Goal: Information Seeking & Learning: Learn about a topic

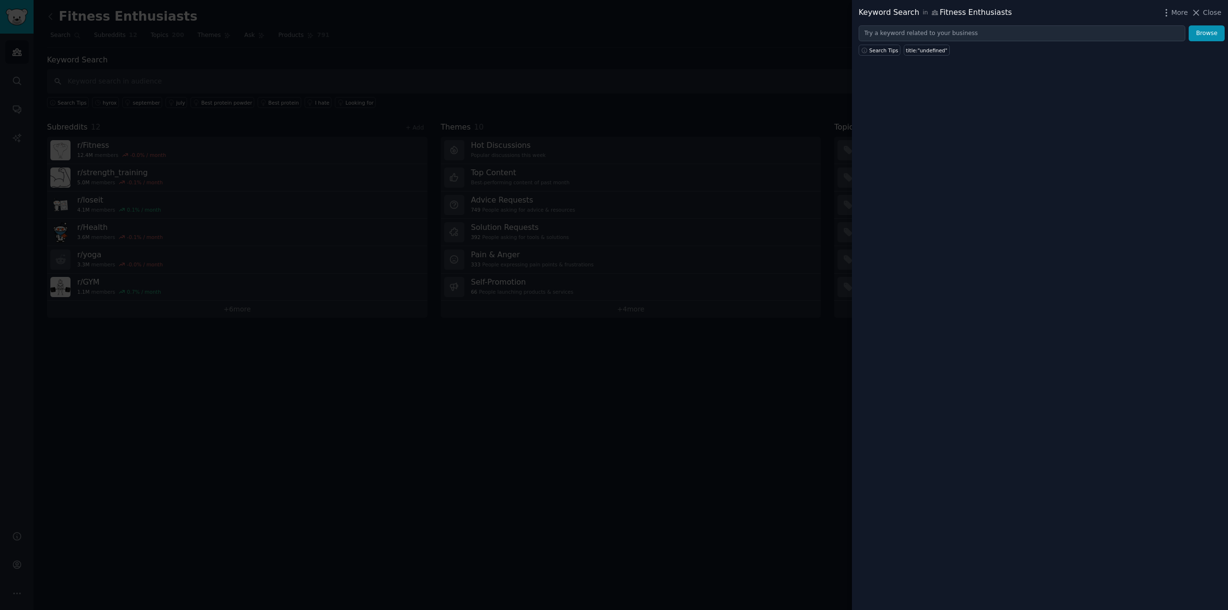
click at [645, 77] on div at bounding box center [614, 305] width 1228 height 610
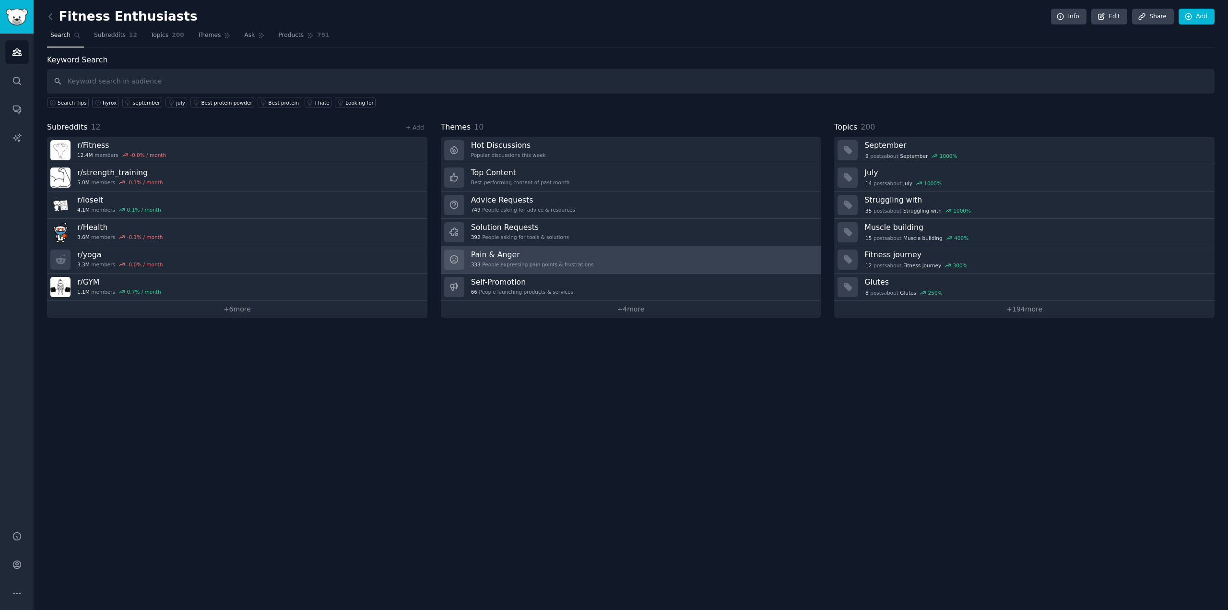
click at [691, 266] on link "Pain & Anger 333 People expressing pain points & frustrations" at bounding box center [631, 259] width 380 height 27
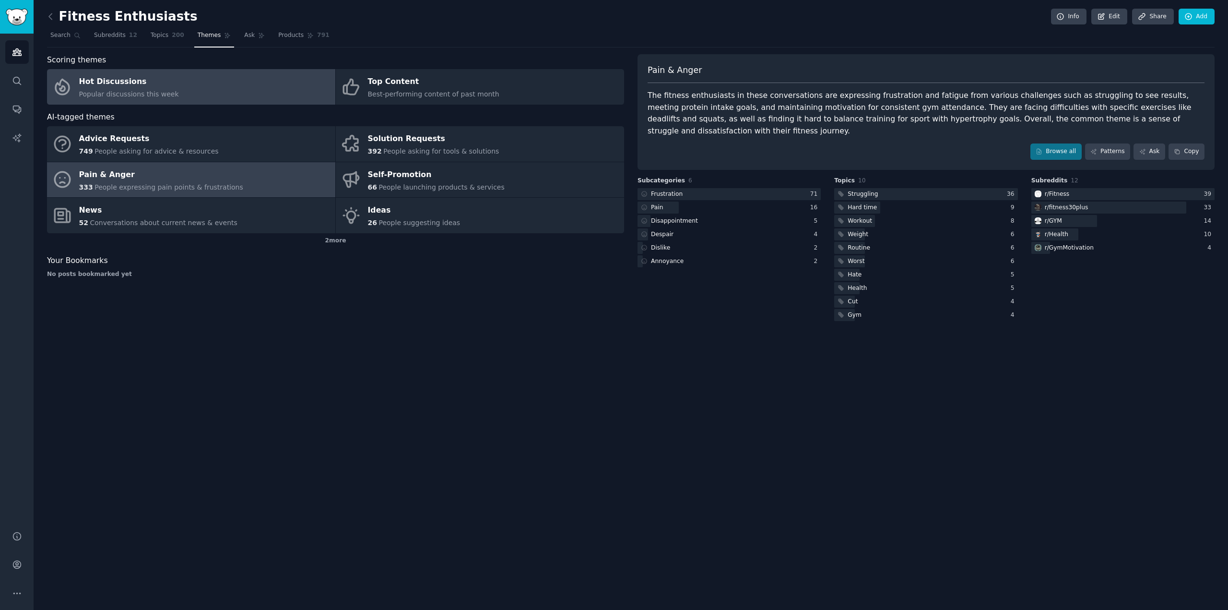
click at [243, 89] on link "Hot Discussions Popular discussions this week" at bounding box center [191, 86] width 288 height 35
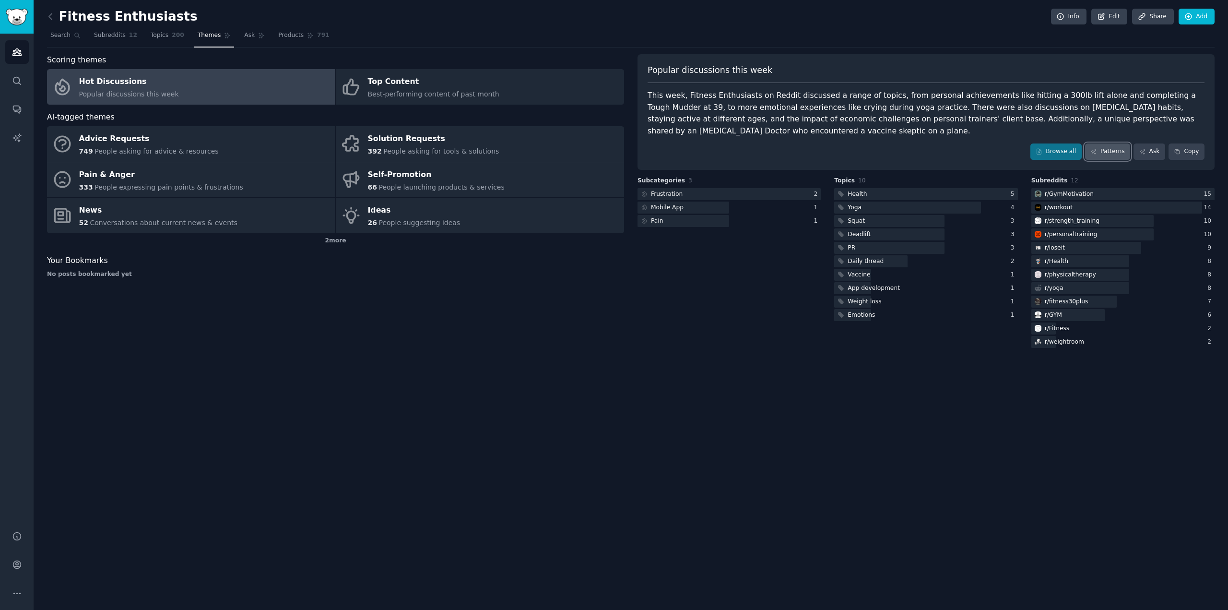
click at [1113, 154] on link "Patterns" at bounding box center [1107, 151] width 45 height 16
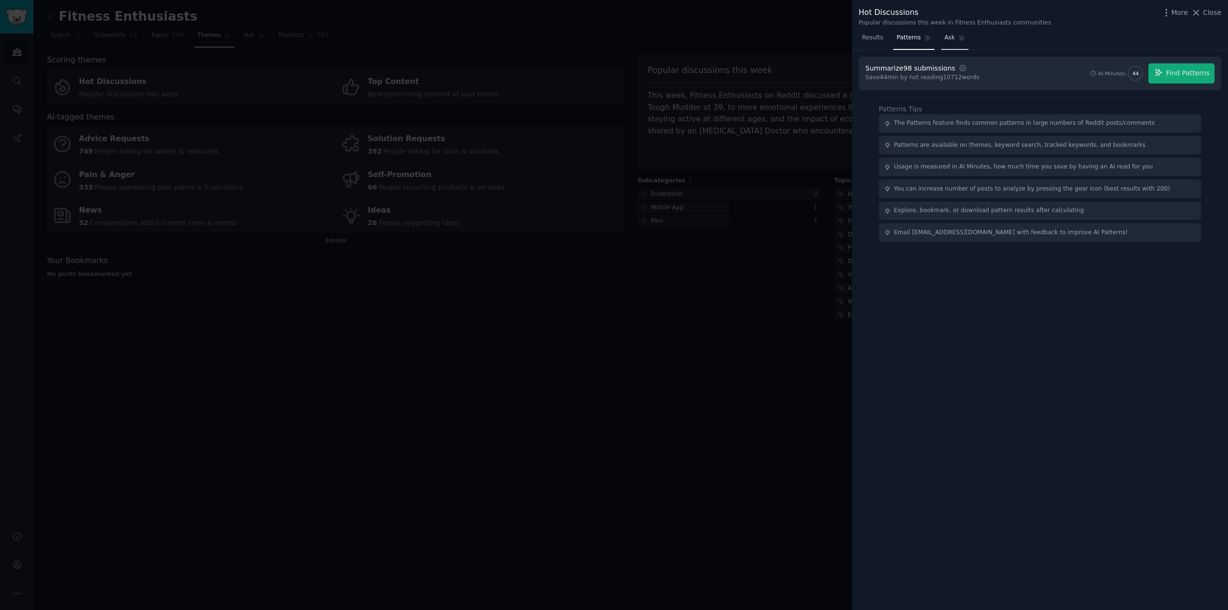
click at [951, 34] on link "Ask" at bounding box center [954, 40] width 27 height 20
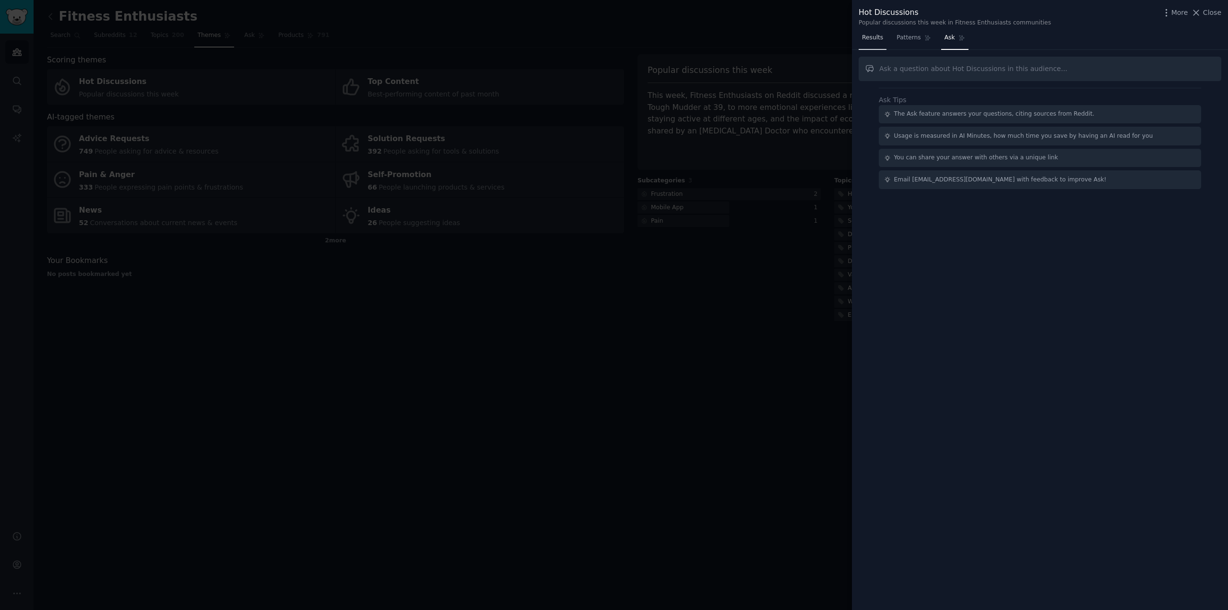
click at [868, 37] on span "Results" at bounding box center [872, 38] width 21 height 9
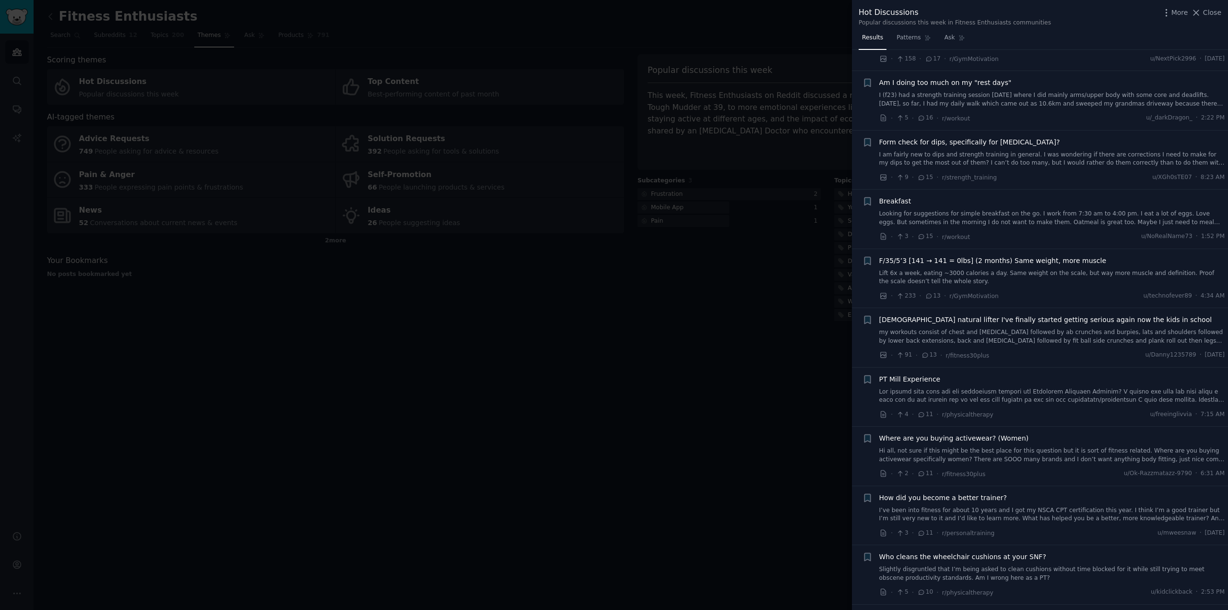
scroll to position [2303, 0]
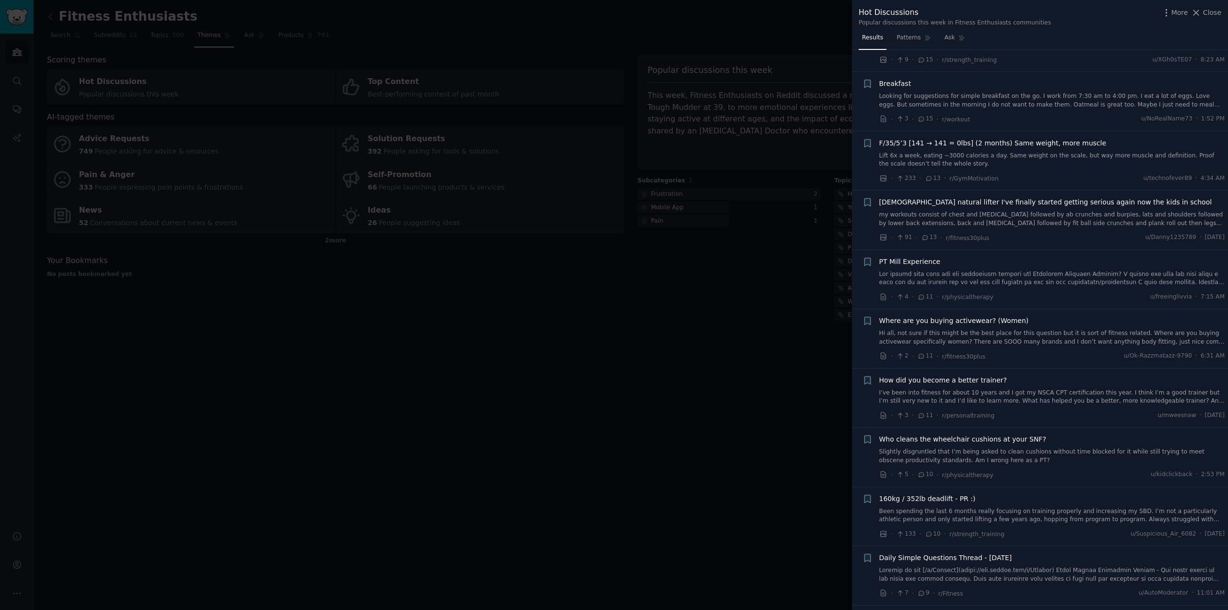
click at [523, 52] on div at bounding box center [614, 305] width 1228 height 610
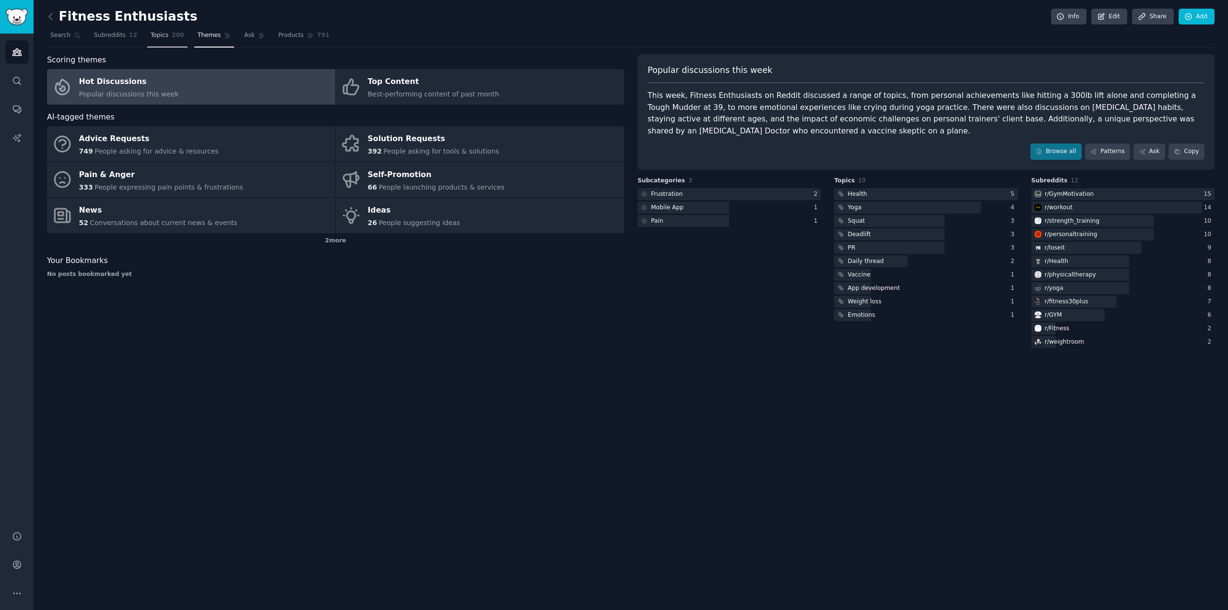
click at [158, 37] on span "Topics" at bounding box center [160, 35] width 18 height 9
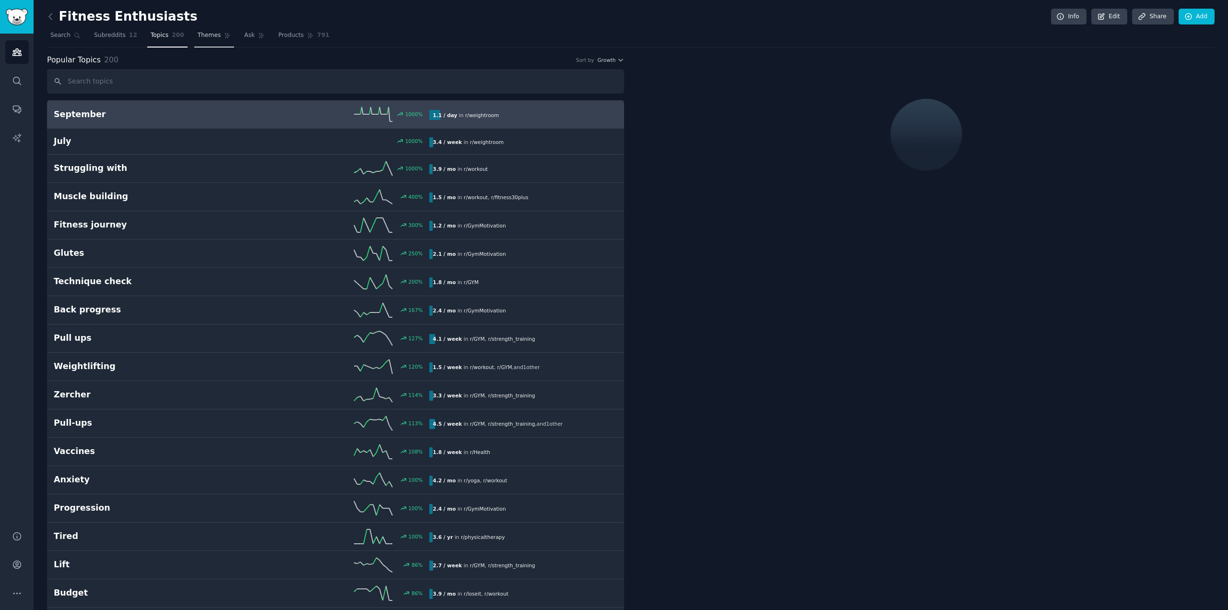
click at [197, 42] on link "Themes" at bounding box center [214, 38] width 40 height 20
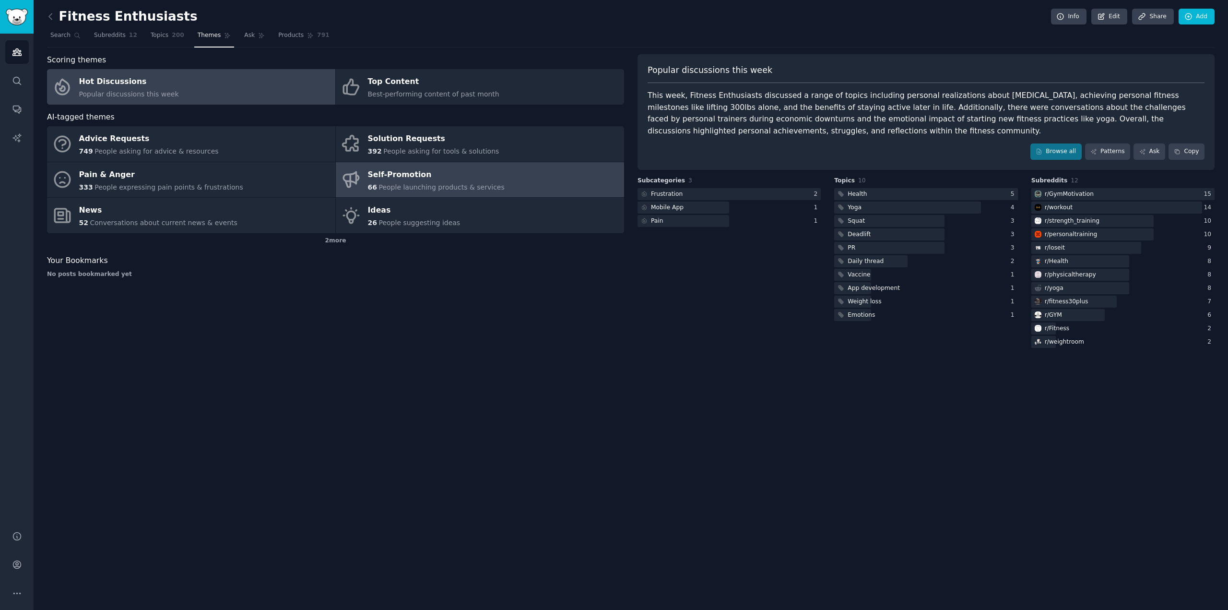
click at [494, 180] on link "Self-Promotion 66 People launching products & services" at bounding box center [480, 179] width 288 height 35
